Goal: Complete application form: Complete application form

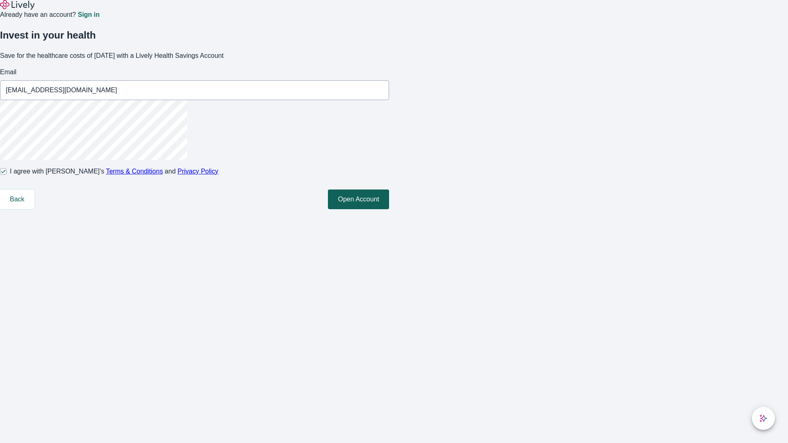
click at [389, 209] on button "Open Account" at bounding box center [358, 200] width 61 height 20
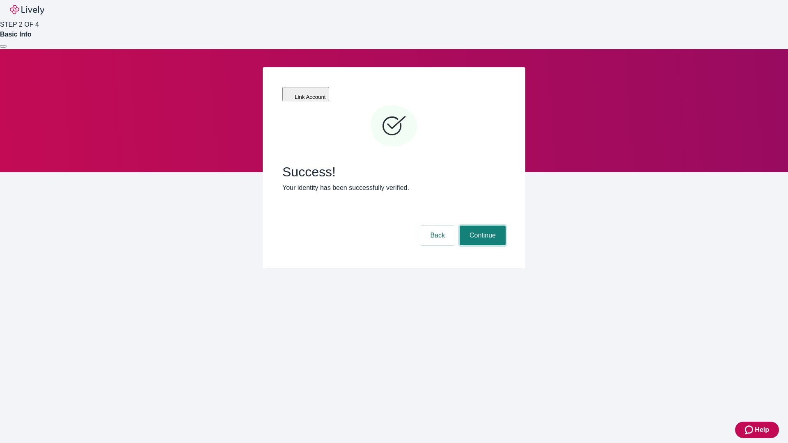
click at [481, 226] on button "Continue" at bounding box center [482, 236] width 46 height 20
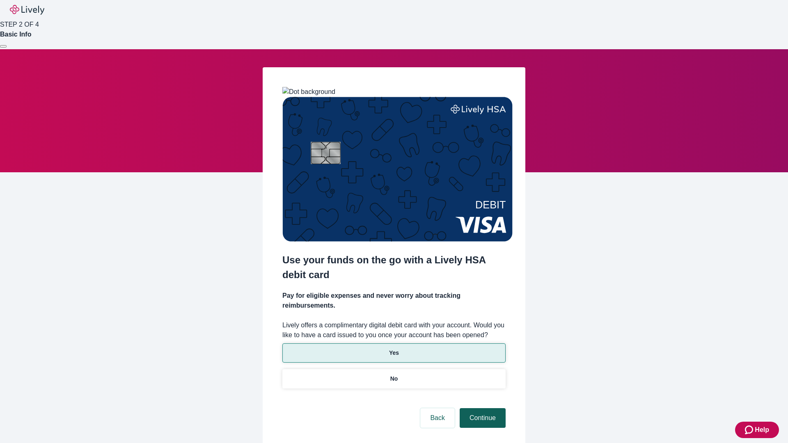
click at [393, 375] on p "No" at bounding box center [394, 379] width 8 height 9
click at [481, 408] on button "Continue" at bounding box center [482, 418] width 46 height 20
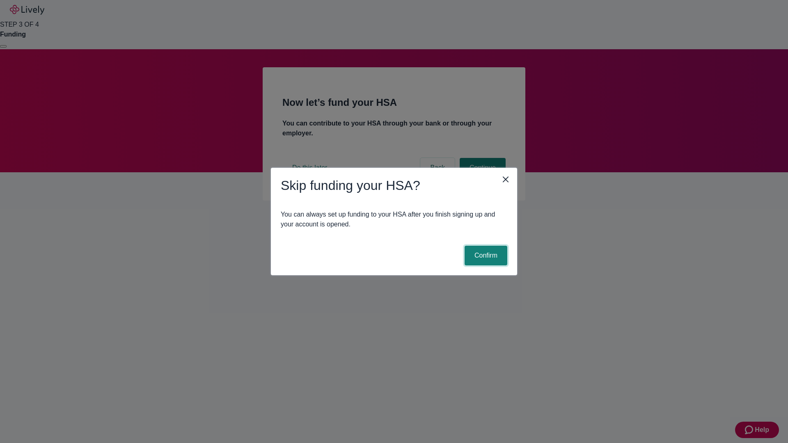
click at [484, 256] on button "Confirm" at bounding box center [485, 256] width 43 height 20
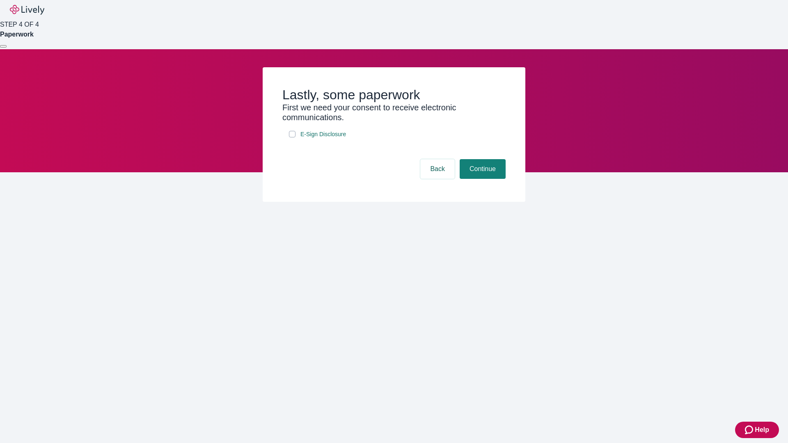
click at [292, 137] on input "E-Sign Disclosure" at bounding box center [292, 134] width 7 height 7
checkbox input "true"
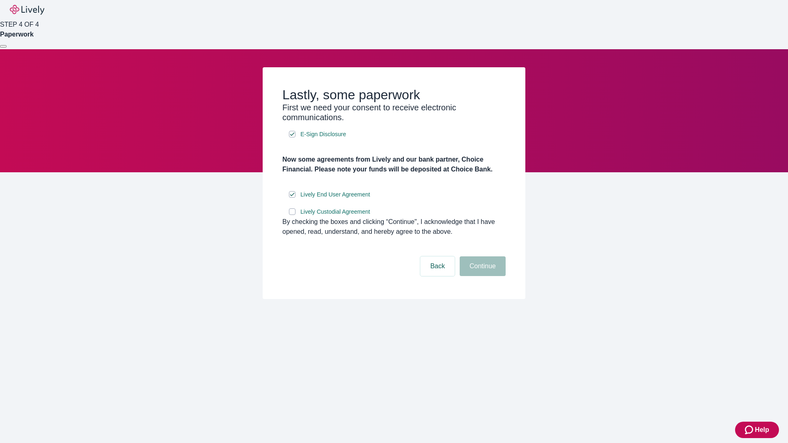
click at [292, 215] on input "Lively Custodial Agreement" at bounding box center [292, 211] width 7 height 7
checkbox input "true"
click at [481, 276] on button "Continue" at bounding box center [482, 266] width 46 height 20
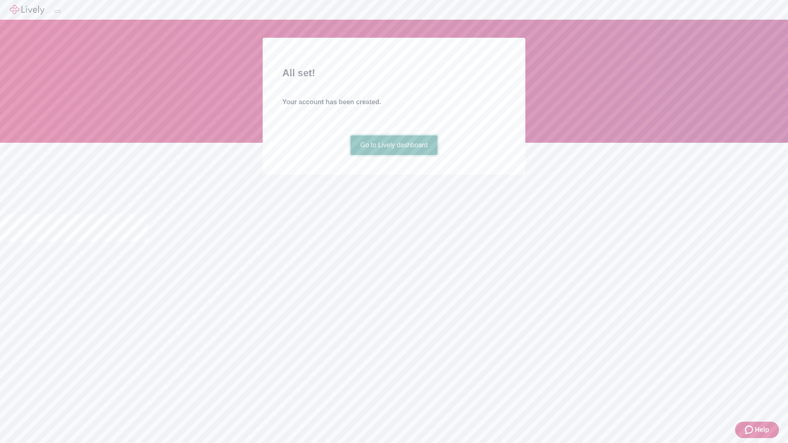
click at [393, 155] on link "Go to Lively dashboard" at bounding box center [393, 145] width 87 height 20
